Goal: Book appointment/travel/reservation

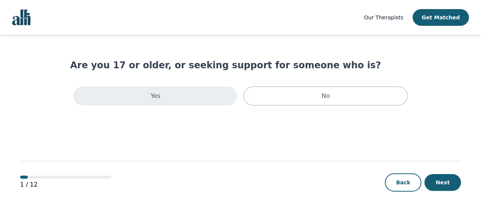
click at [171, 99] on div "Yes" at bounding box center [155, 96] width 164 height 19
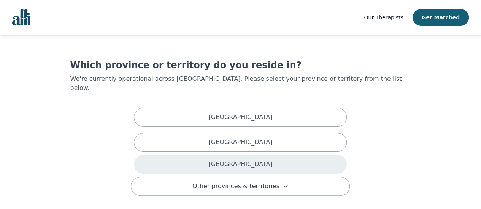
click at [189, 155] on div "[GEOGRAPHIC_DATA]" at bounding box center [240, 164] width 213 height 19
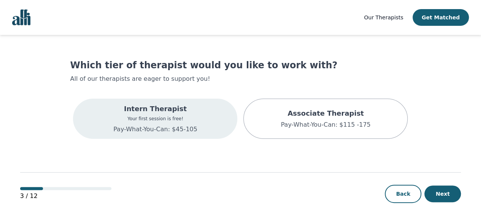
click at [189, 112] on p "Intern Therapist" at bounding box center [155, 109] width 84 height 11
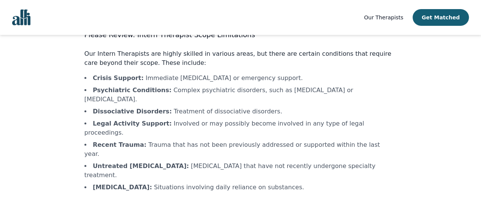
scroll to position [52, 0]
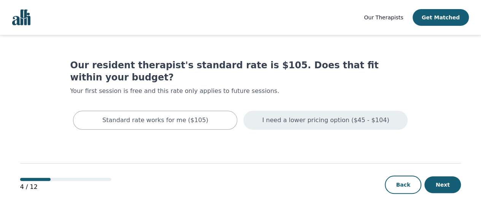
click at [297, 116] on p "I need a lower pricing option ($45 - $104)" at bounding box center [325, 120] width 127 height 9
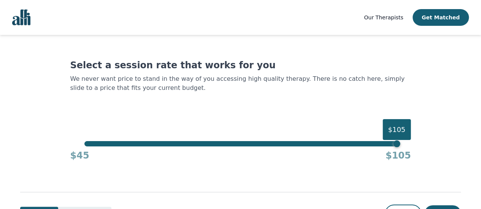
scroll to position [32, 0]
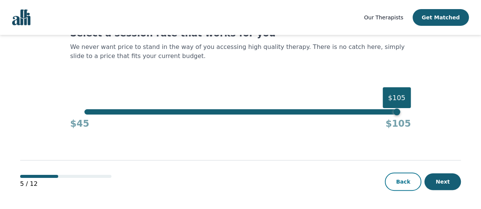
click at [408, 183] on button "Back" at bounding box center [403, 182] width 36 height 18
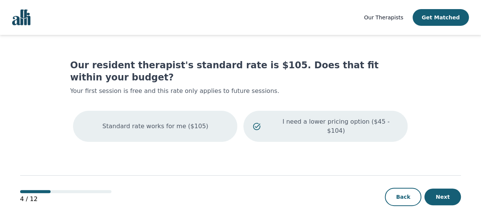
click at [205, 111] on div "Standard rate works for me ($105)" at bounding box center [155, 126] width 164 height 31
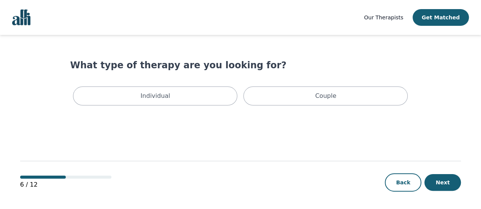
click at [205, 103] on div "Individual" at bounding box center [155, 96] width 164 height 19
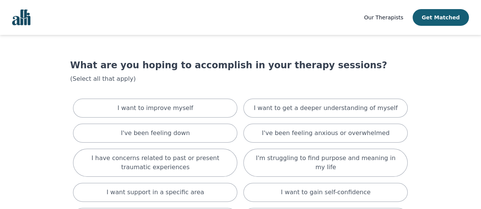
click at [205, 103] on div "I want to improve myself" at bounding box center [155, 108] width 164 height 19
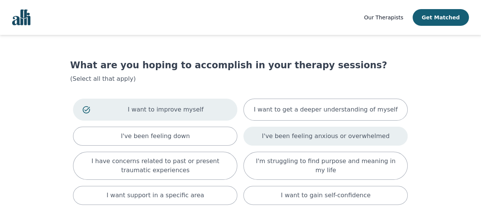
click at [261, 138] on div "I've been feeling anxious or overwhelmed" at bounding box center [325, 136] width 164 height 19
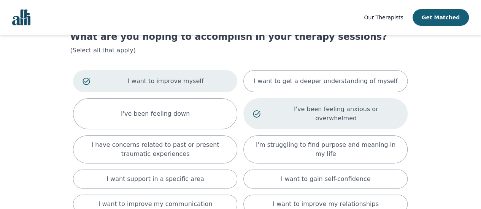
scroll to position [38, 0]
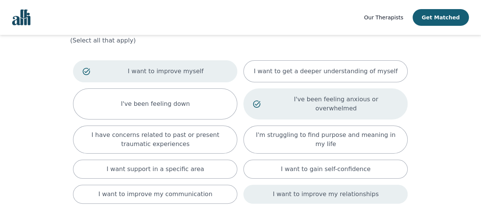
click at [278, 185] on div "I want to improve my relationships" at bounding box center [325, 194] width 164 height 19
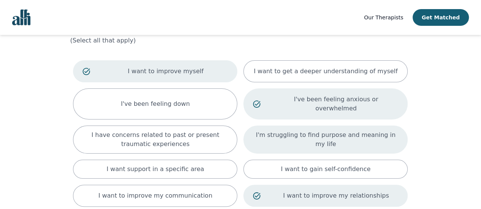
click at [282, 131] on p "I'm struggling to find purpose and meaning in my life" at bounding box center [325, 140] width 145 height 18
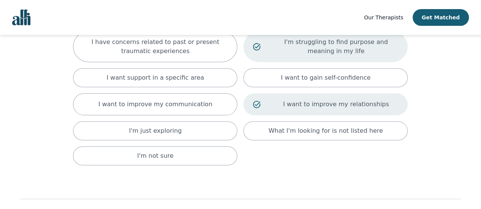
scroll to position [133, 0]
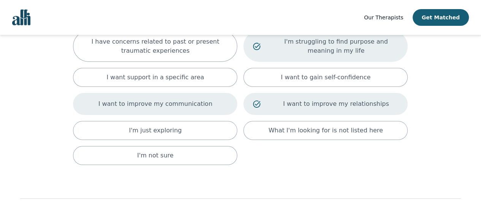
click at [179, 100] on p "I want to improve my communication" at bounding box center [155, 104] width 114 height 9
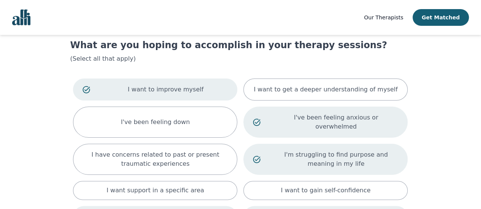
scroll to position [16, 0]
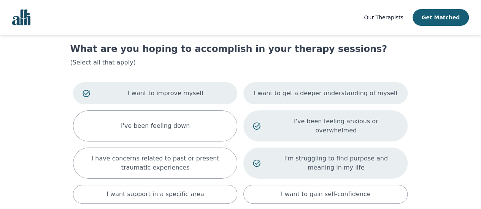
click at [322, 101] on div "I want to get a deeper understanding of myself" at bounding box center [325, 93] width 164 height 22
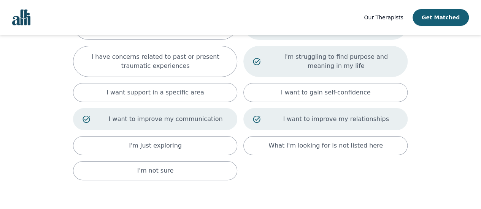
scroll to position [161, 0]
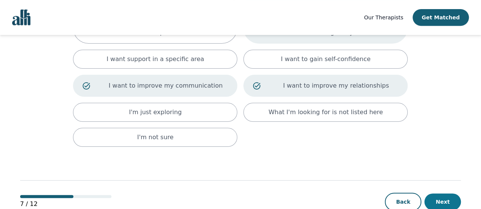
click at [439, 194] on button "Next" at bounding box center [442, 202] width 36 height 17
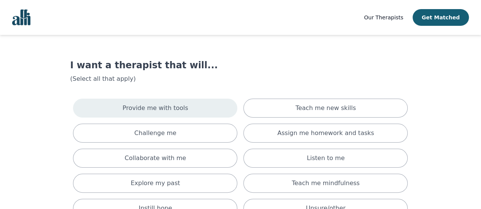
click at [194, 103] on div "Provide me with tools" at bounding box center [155, 108] width 164 height 19
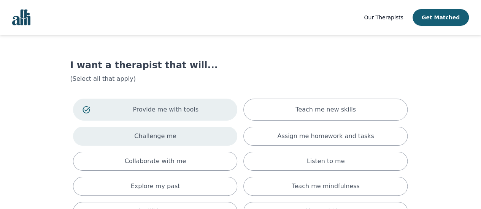
click at [190, 140] on div "Challenge me" at bounding box center [155, 136] width 164 height 19
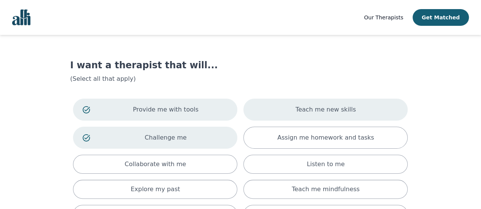
click at [328, 112] on p "Teach me new skills" at bounding box center [325, 109] width 60 height 9
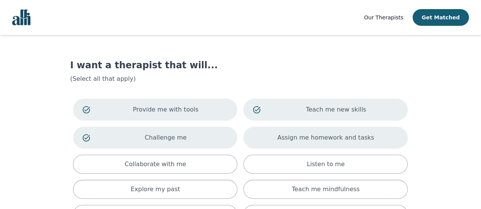
click at [328, 136] on p "Assign me homework and tasks" at bounding box center [325, 137] width 97 height 9
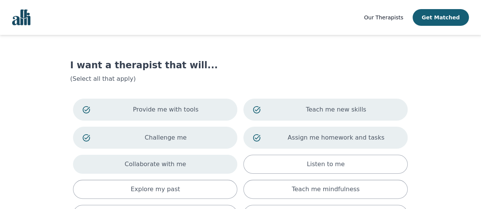
click at [177, 165] on p "Collaborate with me" at bounding box center [156, 164] width 62 height 9
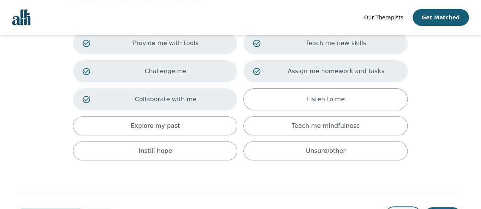
scroll to position [68, 0]
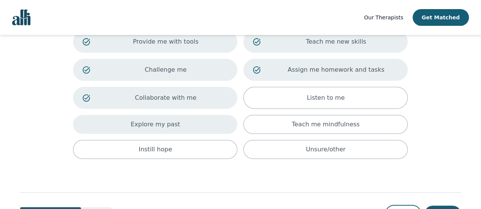
click at [190, 125] on div "Explore my past" at bounding box center [155, 124] width 164 height 19
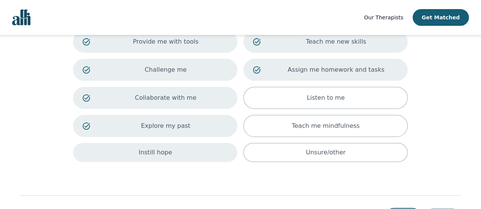
click at [193, 149] on div "Instill hope" at bounding box center [155, 152] width 164 height 19
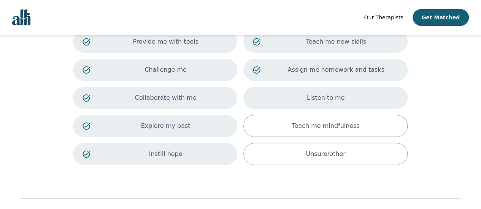
click at [339, 104] on div "Listen to me" at bounding box center [325, 98] width 164 height 22
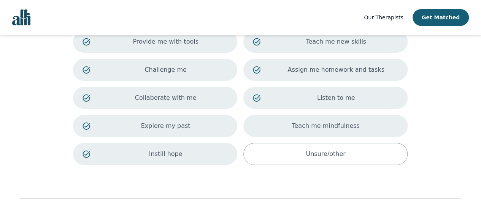
click at [337, 122] on p "Teach me mindfulness" at bounding box center [325, 126] width 68 height 9
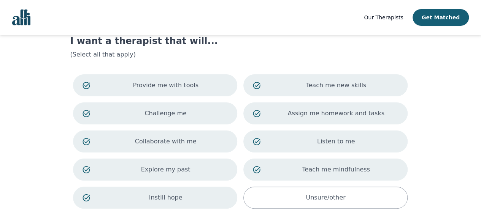
scroll to position [84, 0]
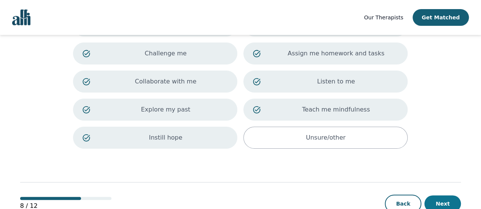
click at [436, 196] on button "Next" at bounding box center [442, 204] width 36 height 17
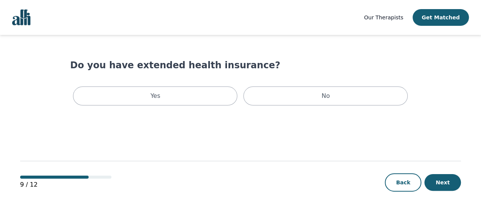
click at [196, 82] on div "Do you have extended health insurance? Yes No" at bounding box center [240, 83] width 340 height 49
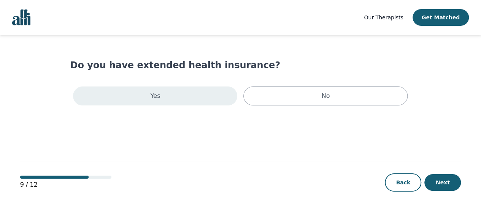
click at [195, 92] on div "Yes" at bounding box center [155, 96] width 164 height 19
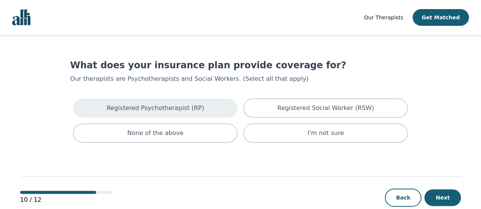
click at [204, 109] on div "Registered Psychotherapist (RP)" at bounding box center [155, 108] width 164 height 19
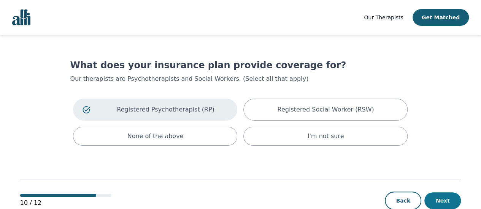
click at [442, 204] on button "Next" at bounding box center [442, 201] width 36 height 17
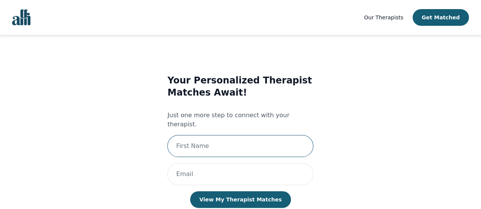
click at [219, 136] on input "text" at bounding box center [240, 146] width 146 height 22
type input "Tolu"
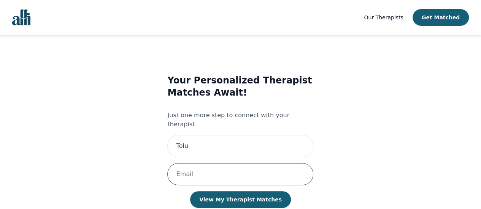
click at [210, 168] on input "email" at bounding box center [240, 174] width 146 height 22
type input "[PERSON_NAME][EMAIL_ADDRESS][DOMAIN_NAME]"
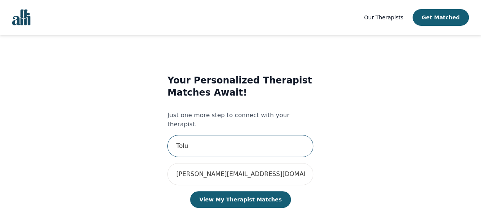
click at [201, 146] on input "Tolu" at bounding box center [240, 146] width 146 height 22
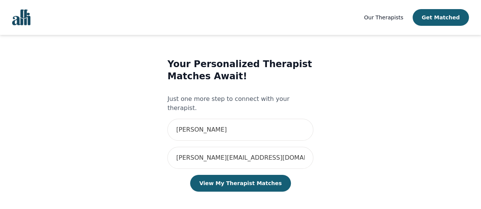
click at [231, 175] on button "View My Therapist Matches" at bounding box center [240, 183] width 101 height 17
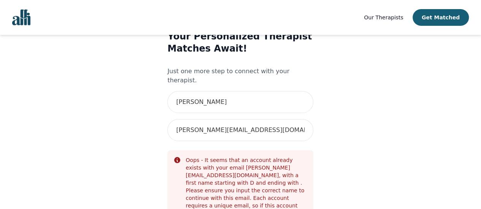
scroll to position [97, 0]
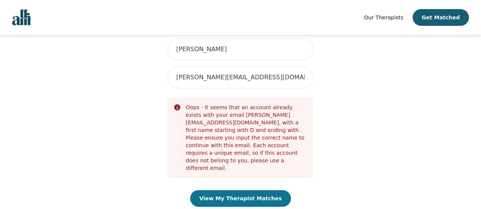
click at [233, 190] on button "View My Therapist Matches" at bounding box center [240, 198] width 101 height 17
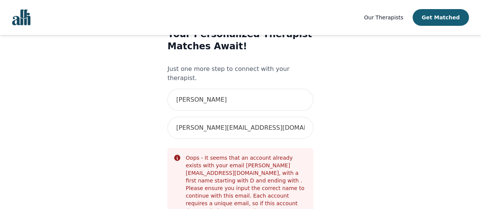
scroll to position [44, 0]
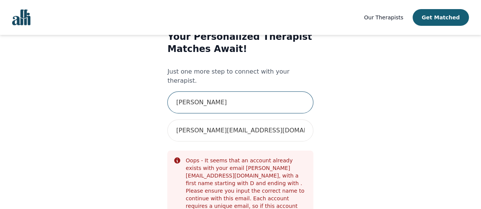
drag, startPoint x: 186, startPoint y: 95, endPoint x: 168, endPoint y: 97, distance: 18.3
click at [168, 97] on input "[PERSON_NAME]" at bounding box center [240, 103] width 146 height 22
type input "[PERSON_NAME]"
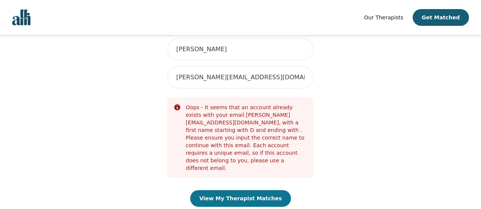
click at [239, 190] on button "View My Therapist Matches" at bounding box center [240, 198] width 101 height 17
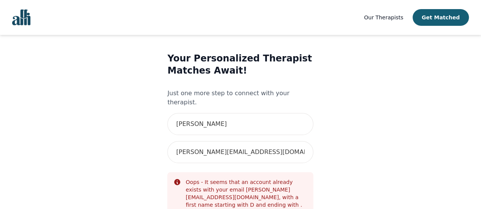
scroll to position [22, 0]
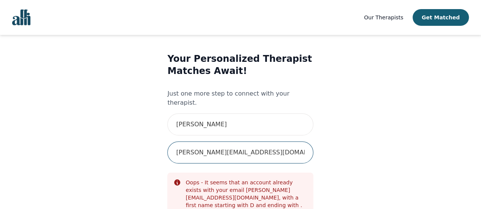
drag, startPoint x: 266, startPoint y: 147, endPoint x: 171, endPoint y: 155, distance: 95.8
click at [171, 155] on div "Your Personalized Therapist Matches Await! Just one more step to connect with y…" at bounding box center [240, 175] width 146 height 245
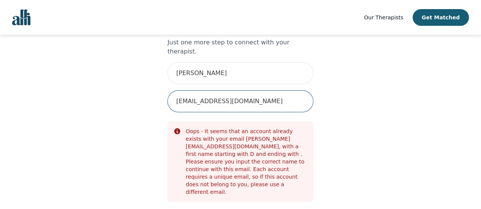
scroll to position [73, 0]
type input "[EMAIL_ADDRESS][DOMAIN_NAME]"
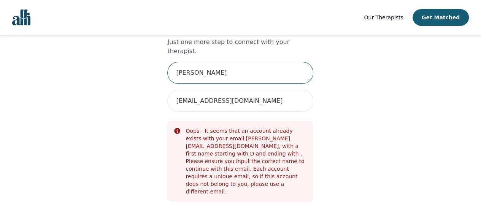
click at [187, 65] on input "[PERSON_NAME]" at bounding box center [240, 73] width 146 height 22
type input "[PERSON_NAME]"
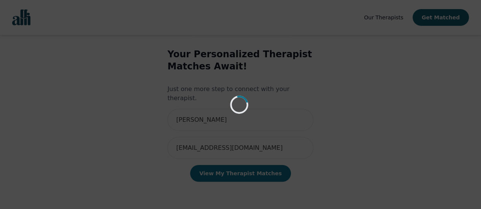
scroll to position [16, 0]
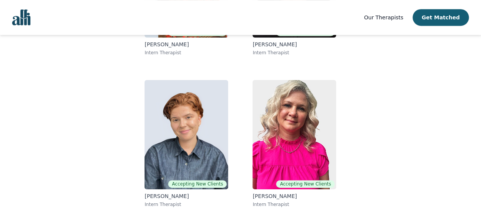
scroll to position [187, 0]
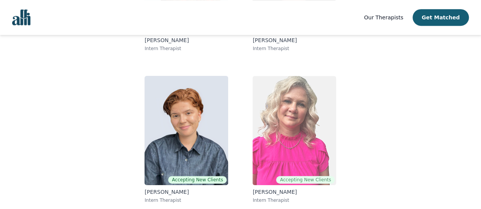
click at [308, 132] on img at bounding box center [294, 130] width 84 height 109
